Goal: Information Seeking & Learning: Learn about a topic

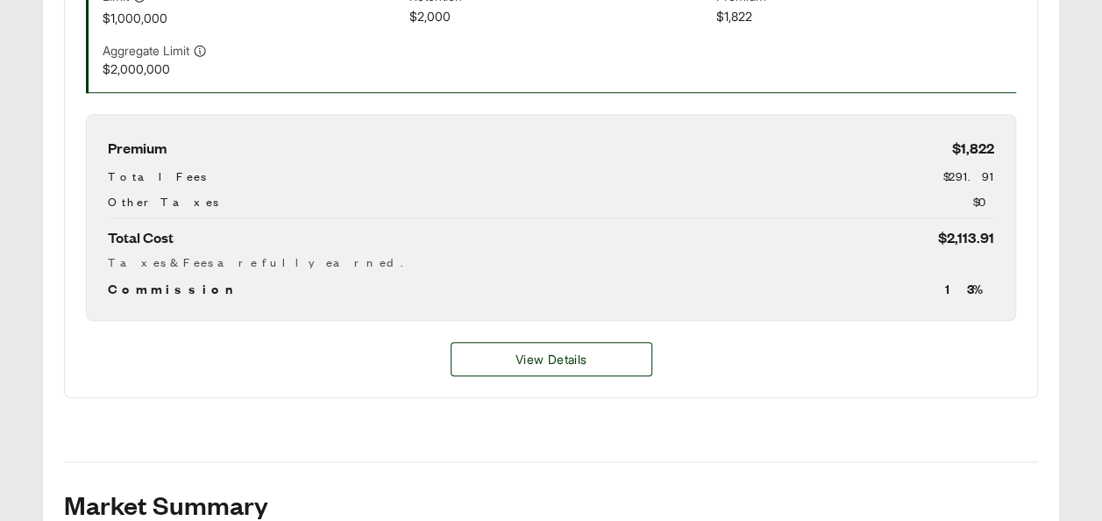
scroll to position [717, 0]
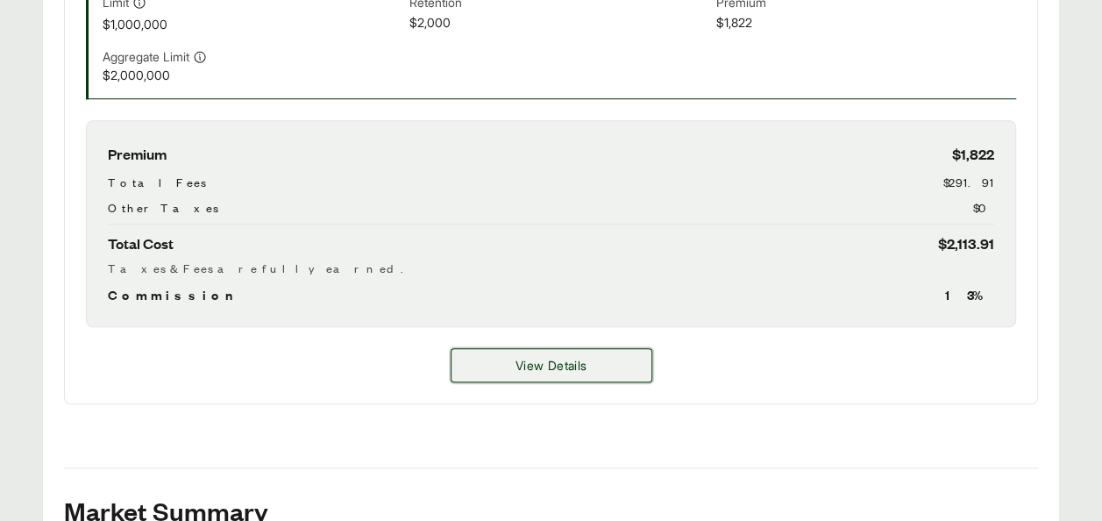
click at [502, 370] on button "View Details" at bounding box center [552, 365] width 202 height 34
